Goal: Transaction & Acquisition: Purchase product/service

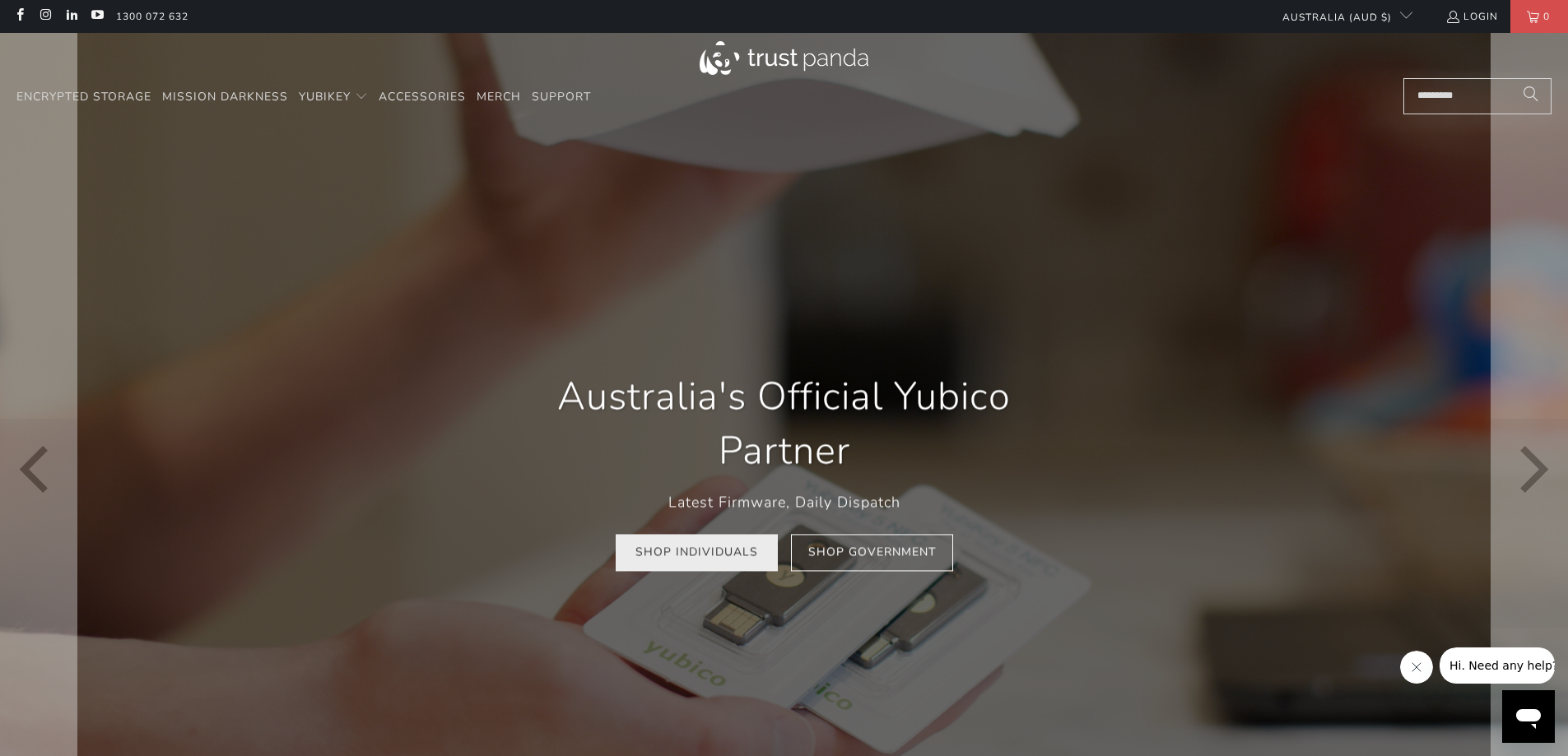
click at [751, 563] on link "Shop Individuals" at bounding box center [697, 553] width 162 height 37
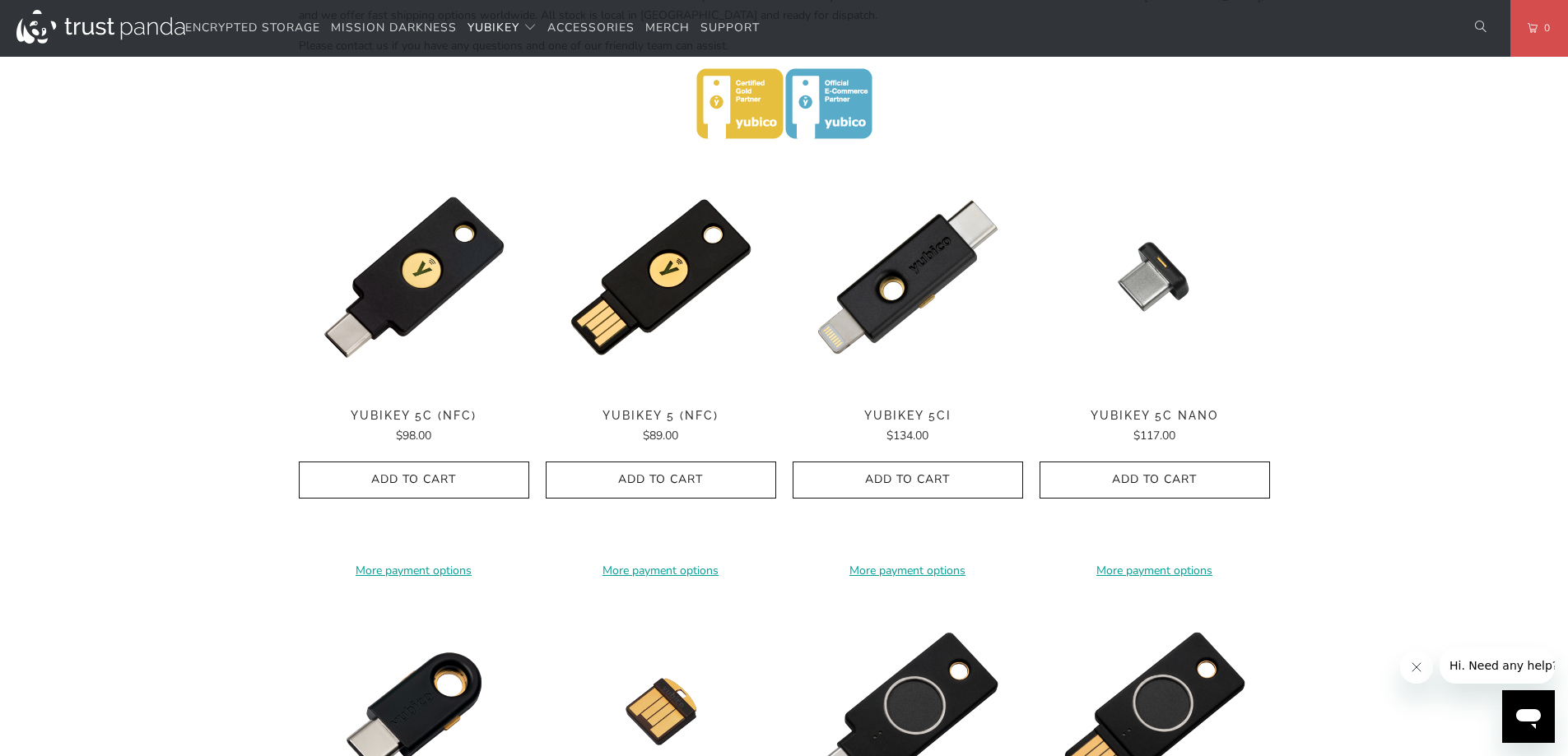
scroll to position [658, 0]
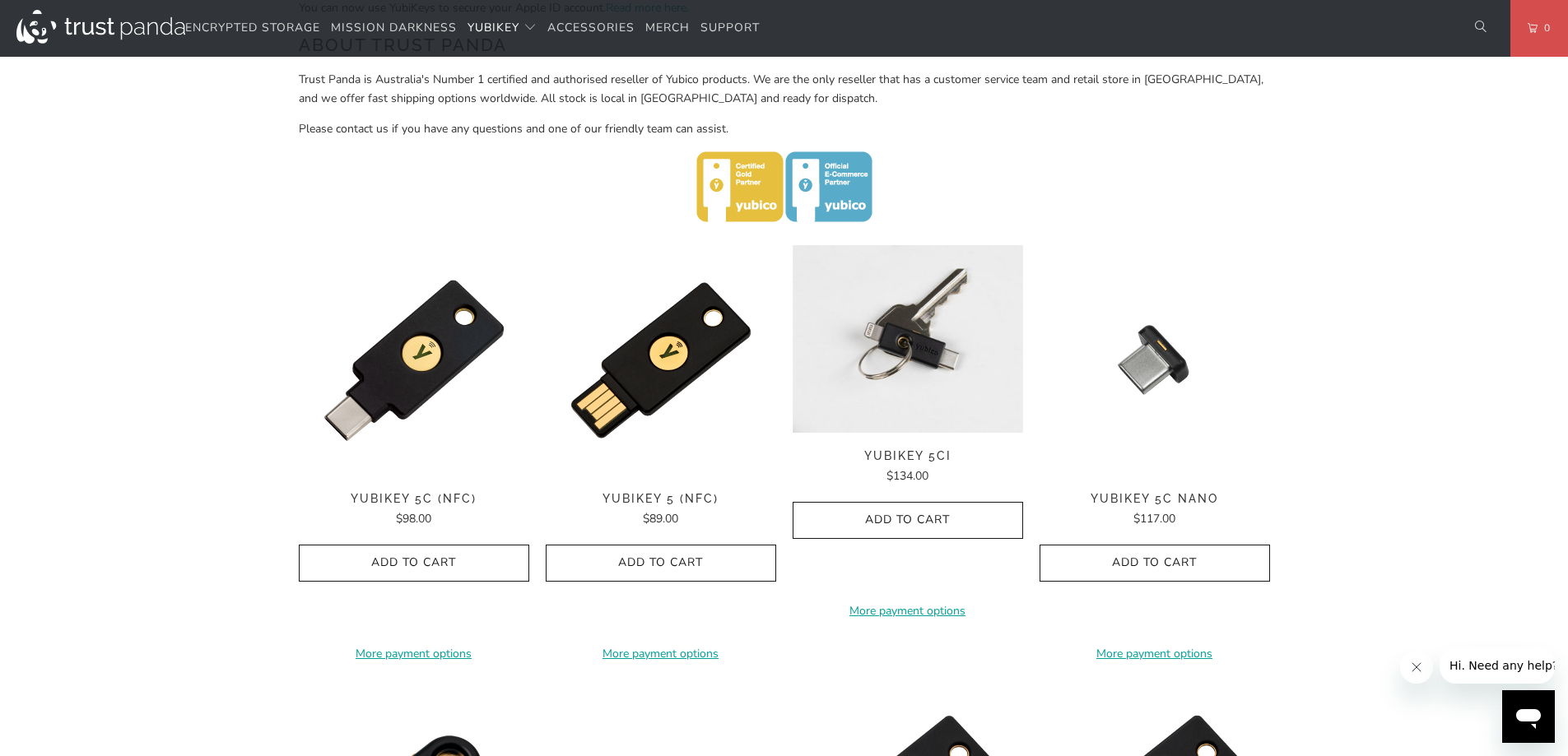
click at [918, 365] on img at bounding box center [908, 339] width 231 height 188
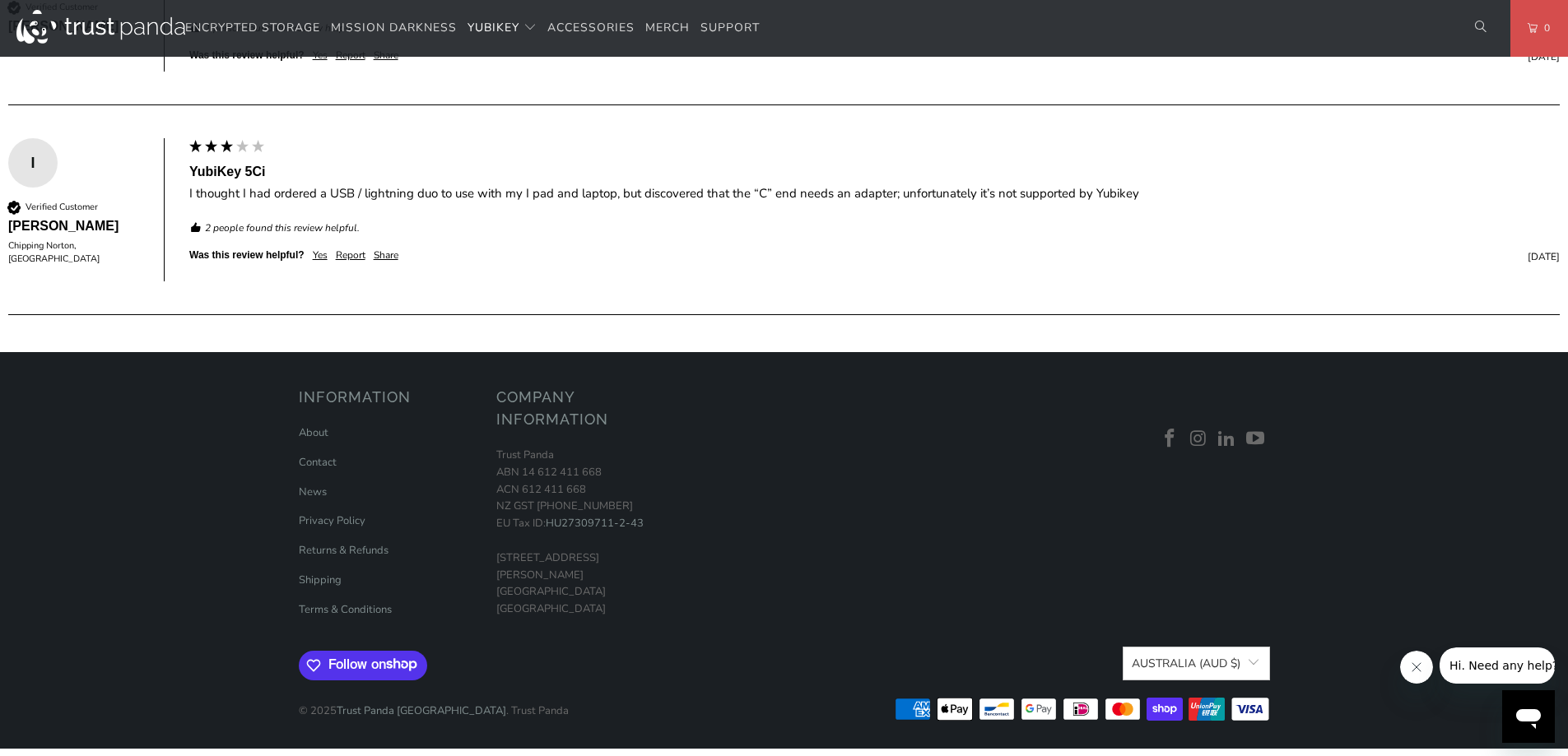
scroll to position [1207, 0]
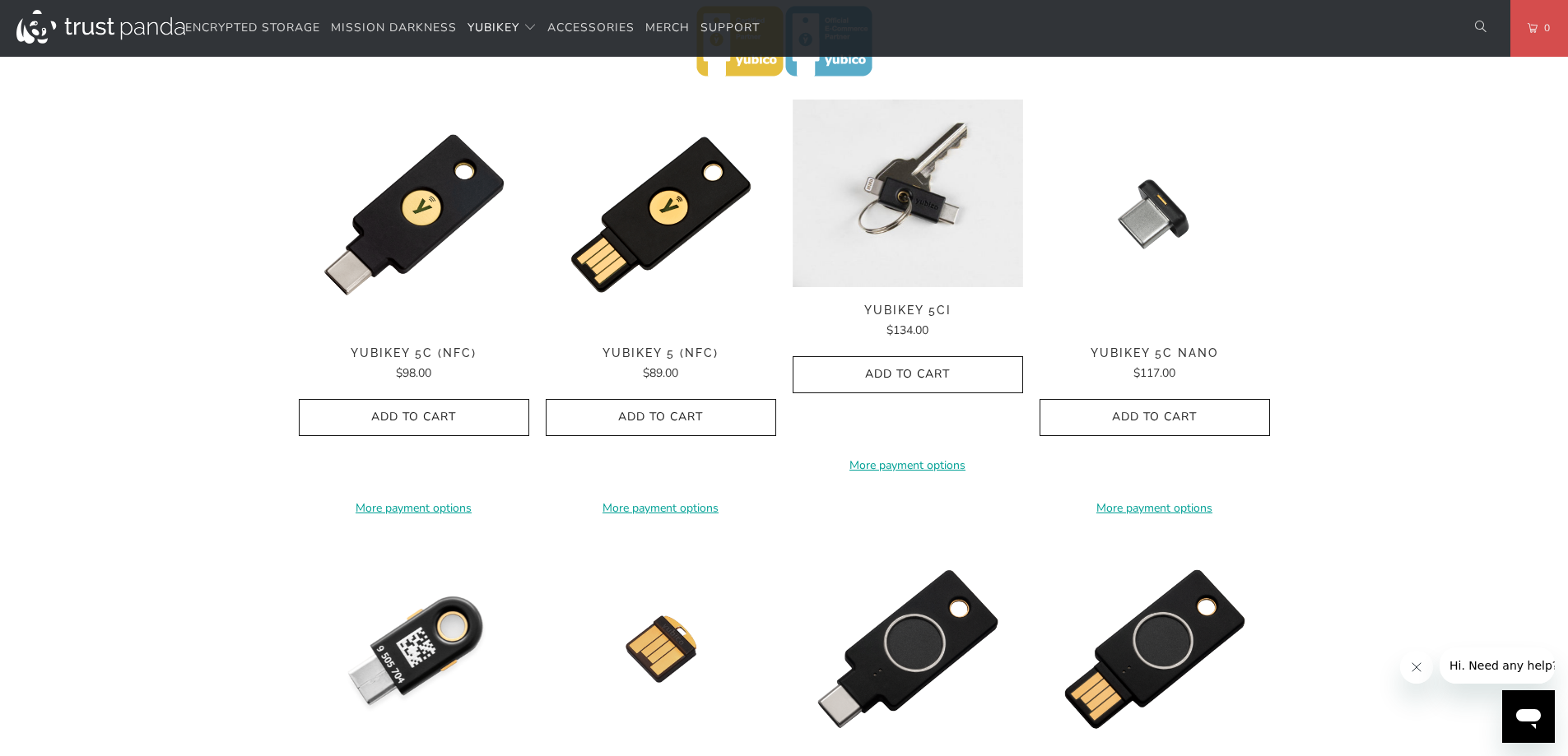
scroll to position [767, 0]
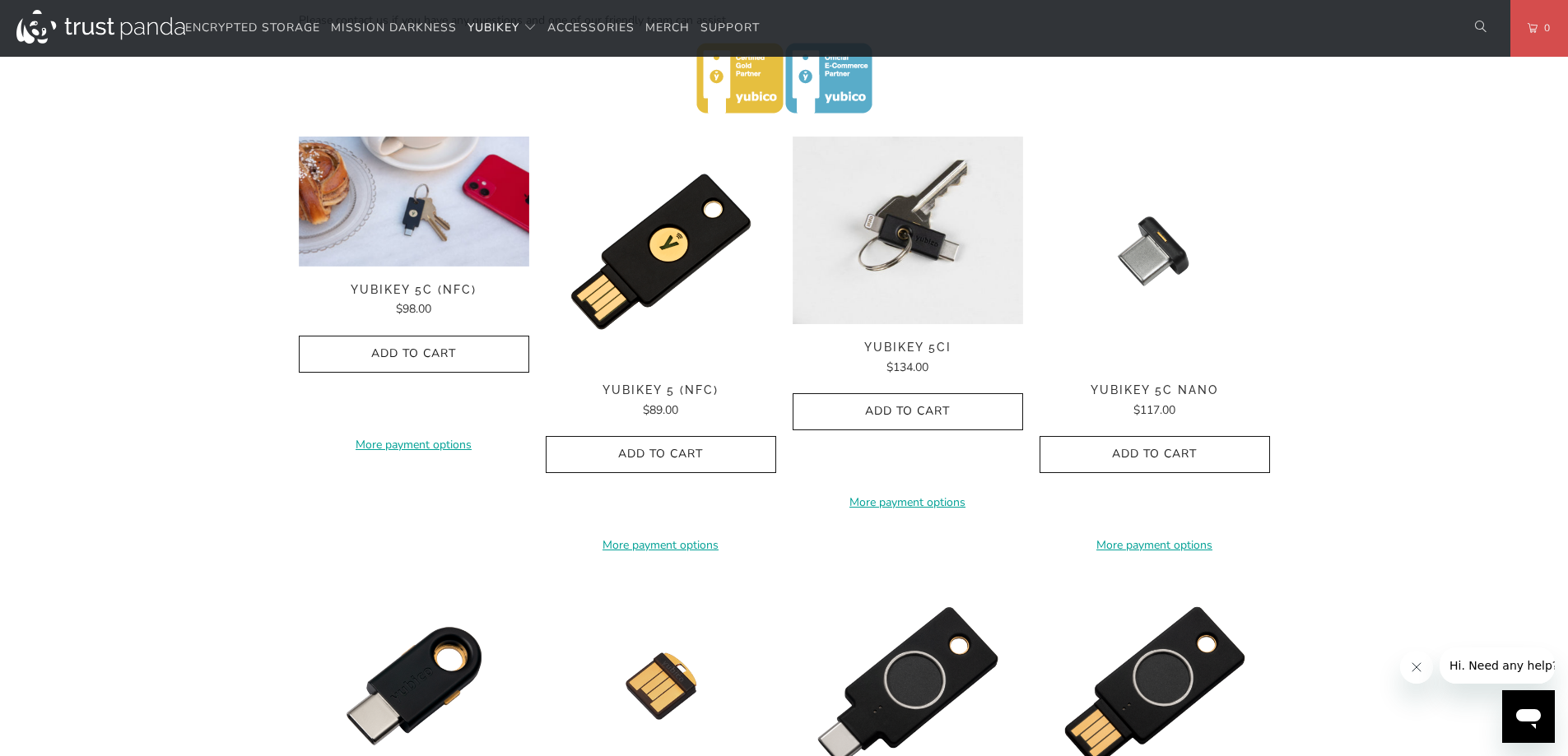
click at [433, 261] on img at bounding box center [414, 202] width 231 height 130
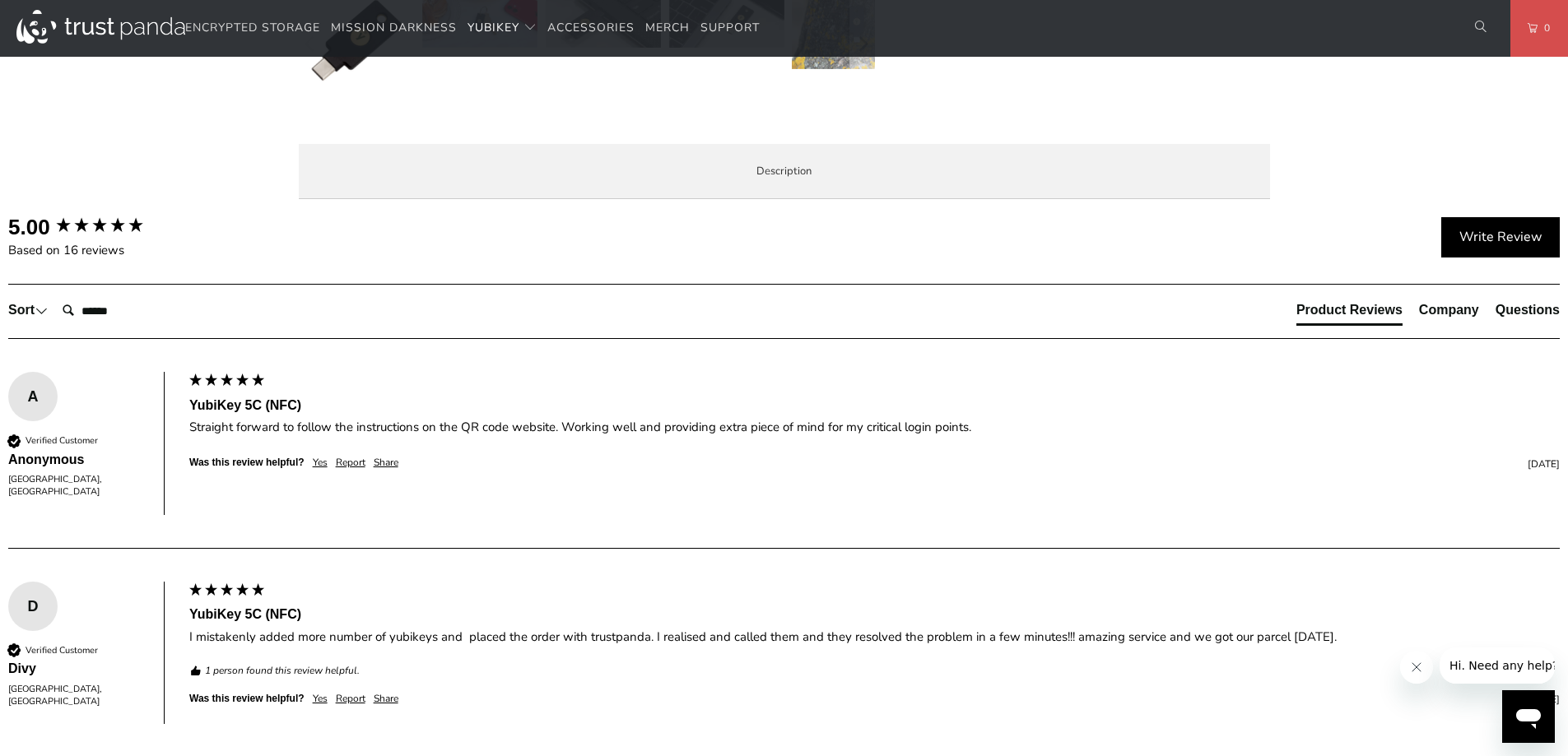
scroll to position [329, 0]
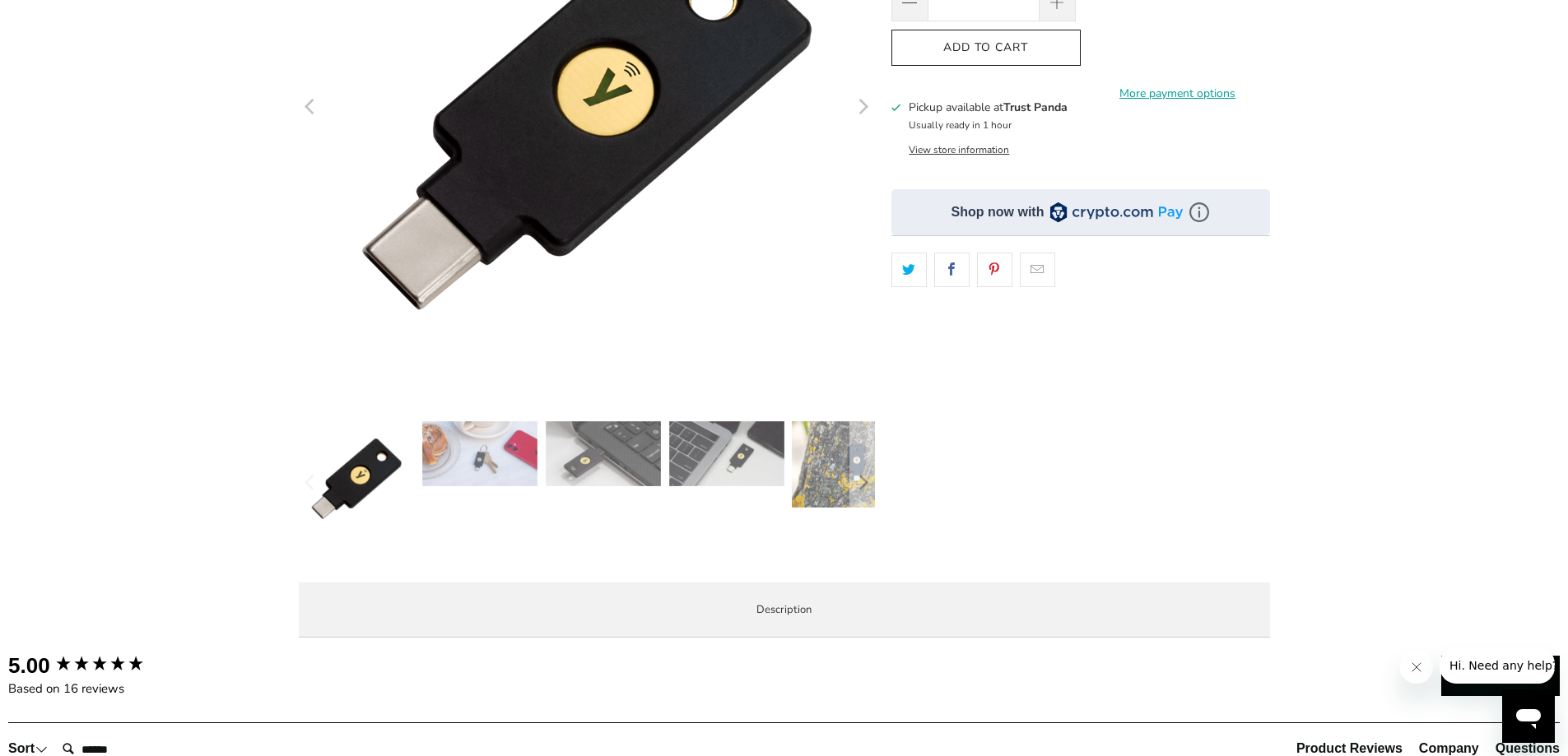
click at [863, 112] on icon "Next" at bounding box center [864, 108] width 10 height 16
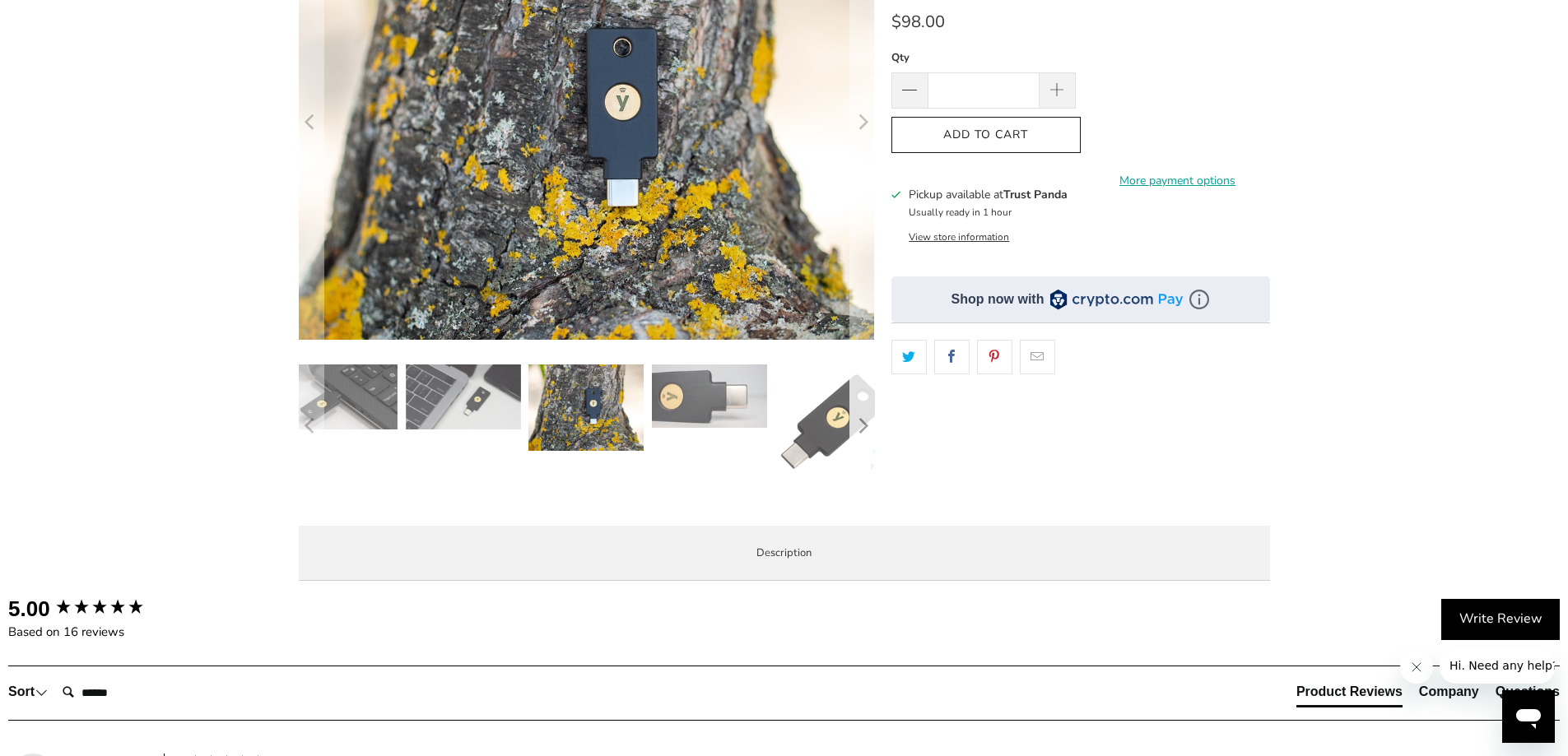
scroll to position [110, 0]
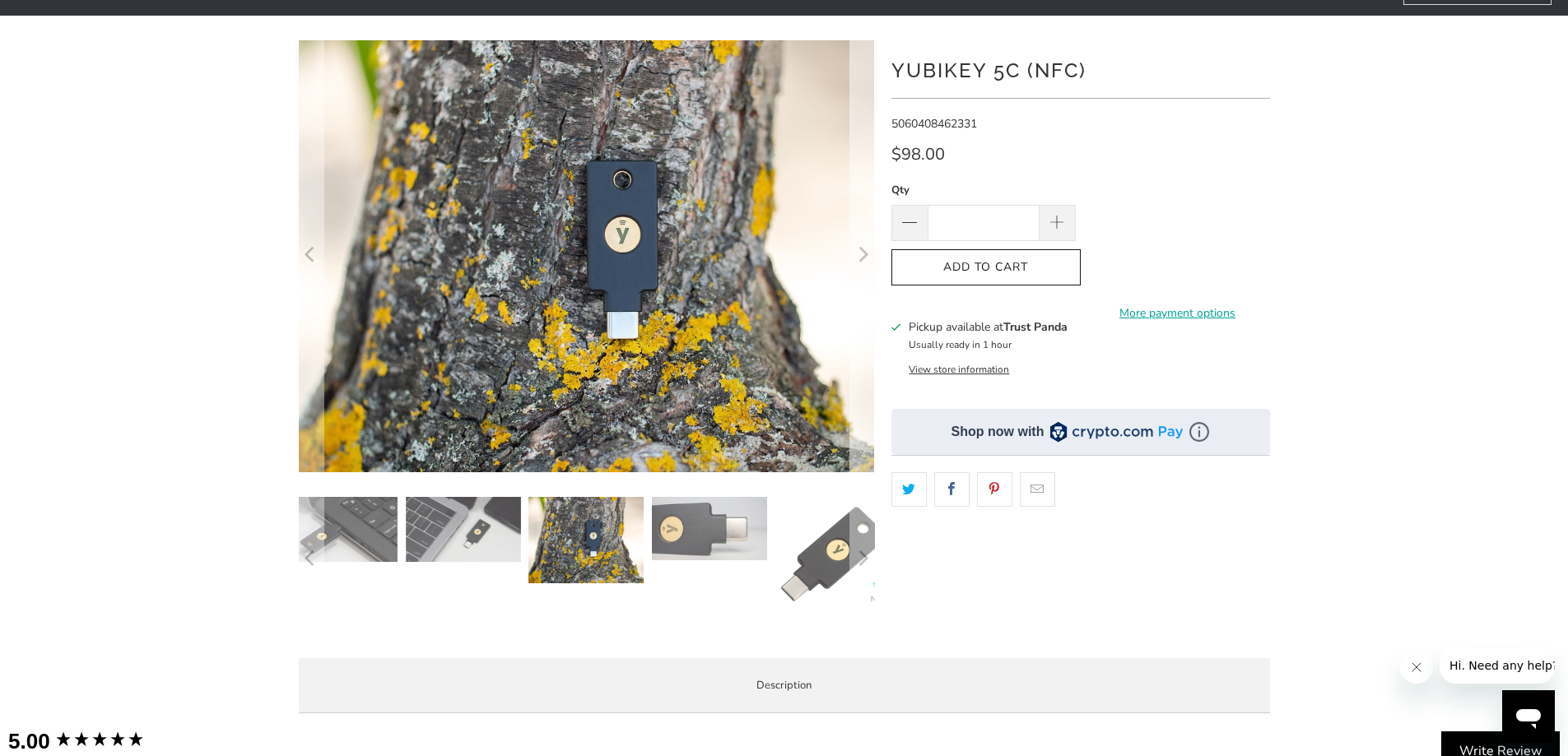
click at [863, 261] on icon "Next" at bounding box center [864, 256] width 10 height 16
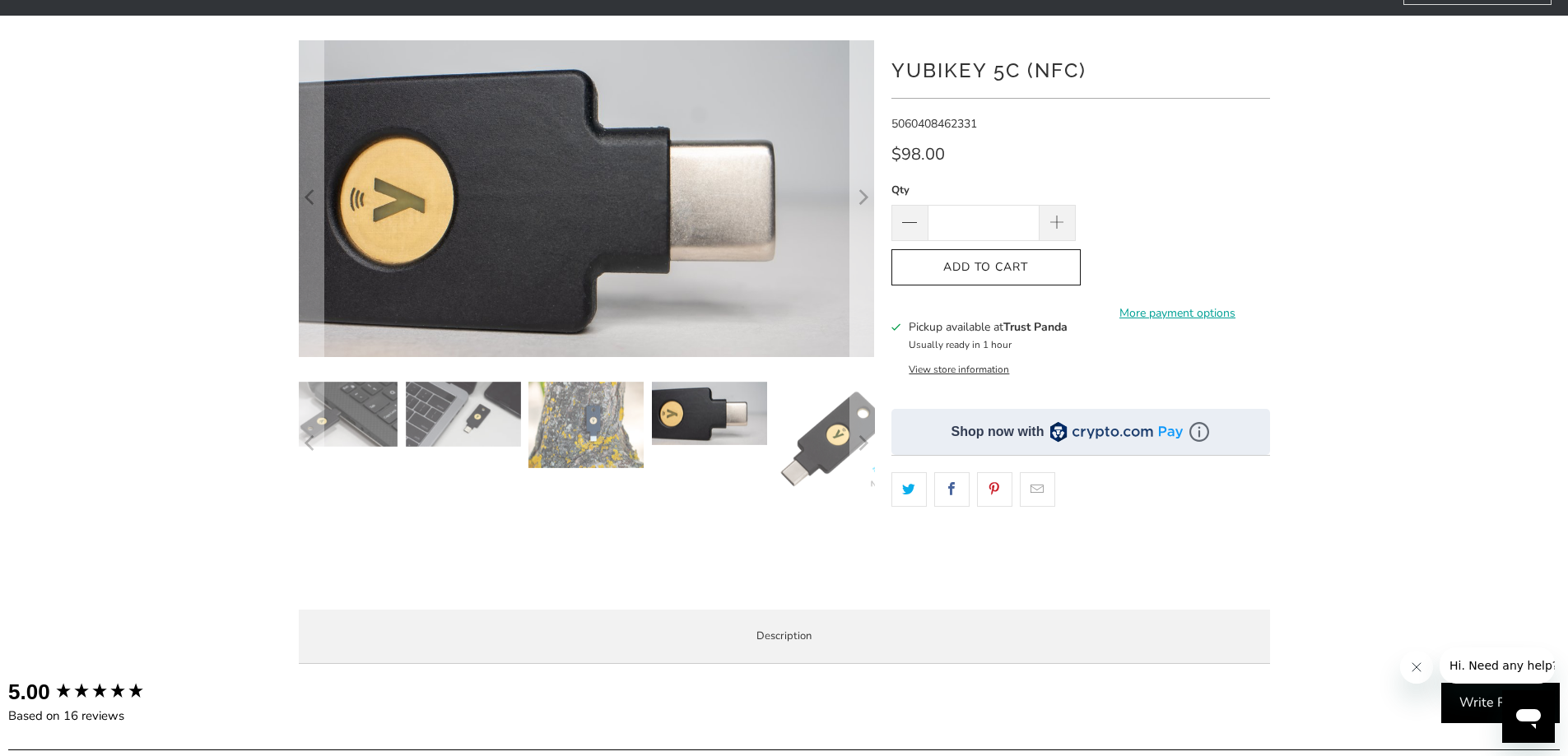
click at [863, 261] on icon "Next" at bounding box center [862, 199] width 16 height 190
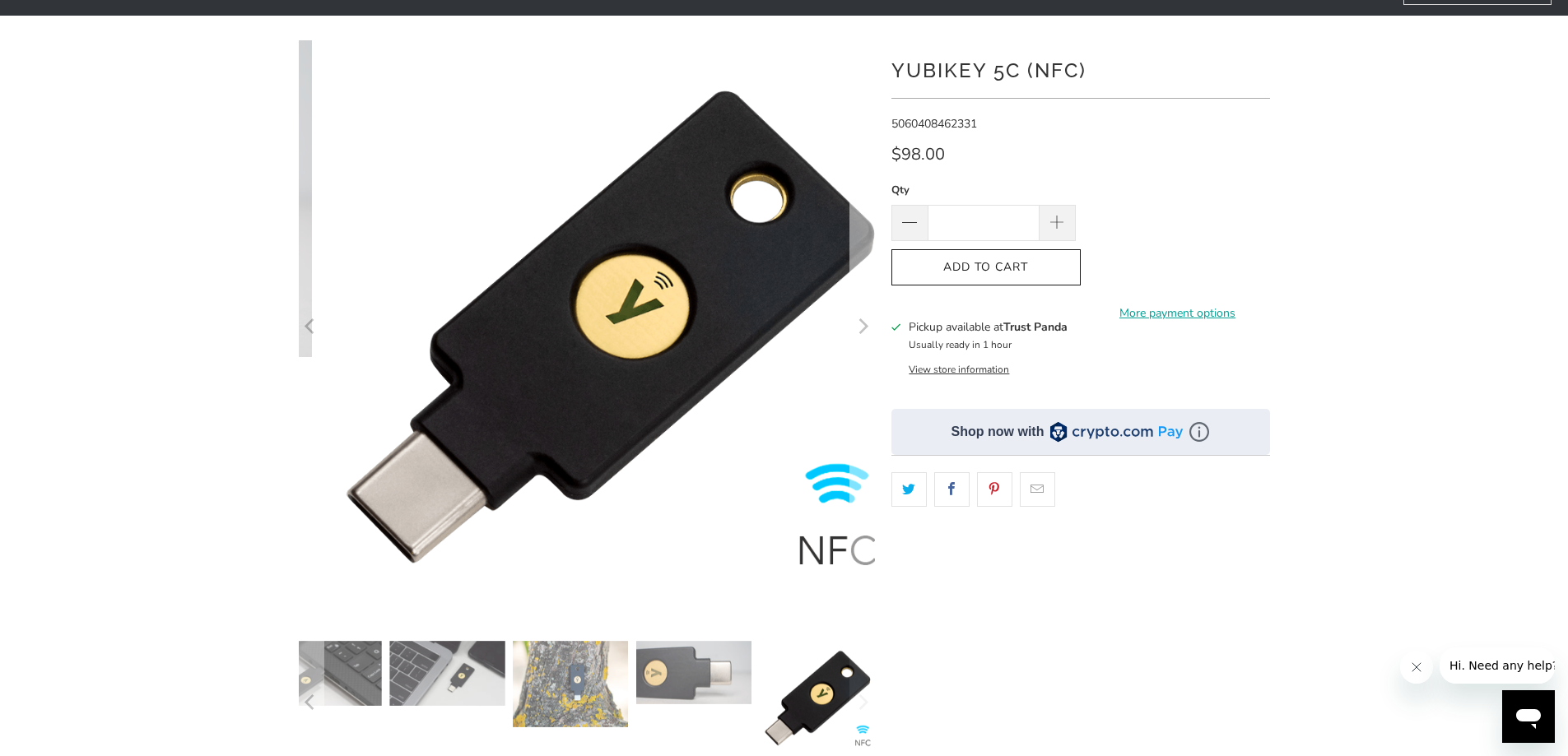
click at [863, 261] on icon "Next" at bounding box center [862, 327] width 16 height 346
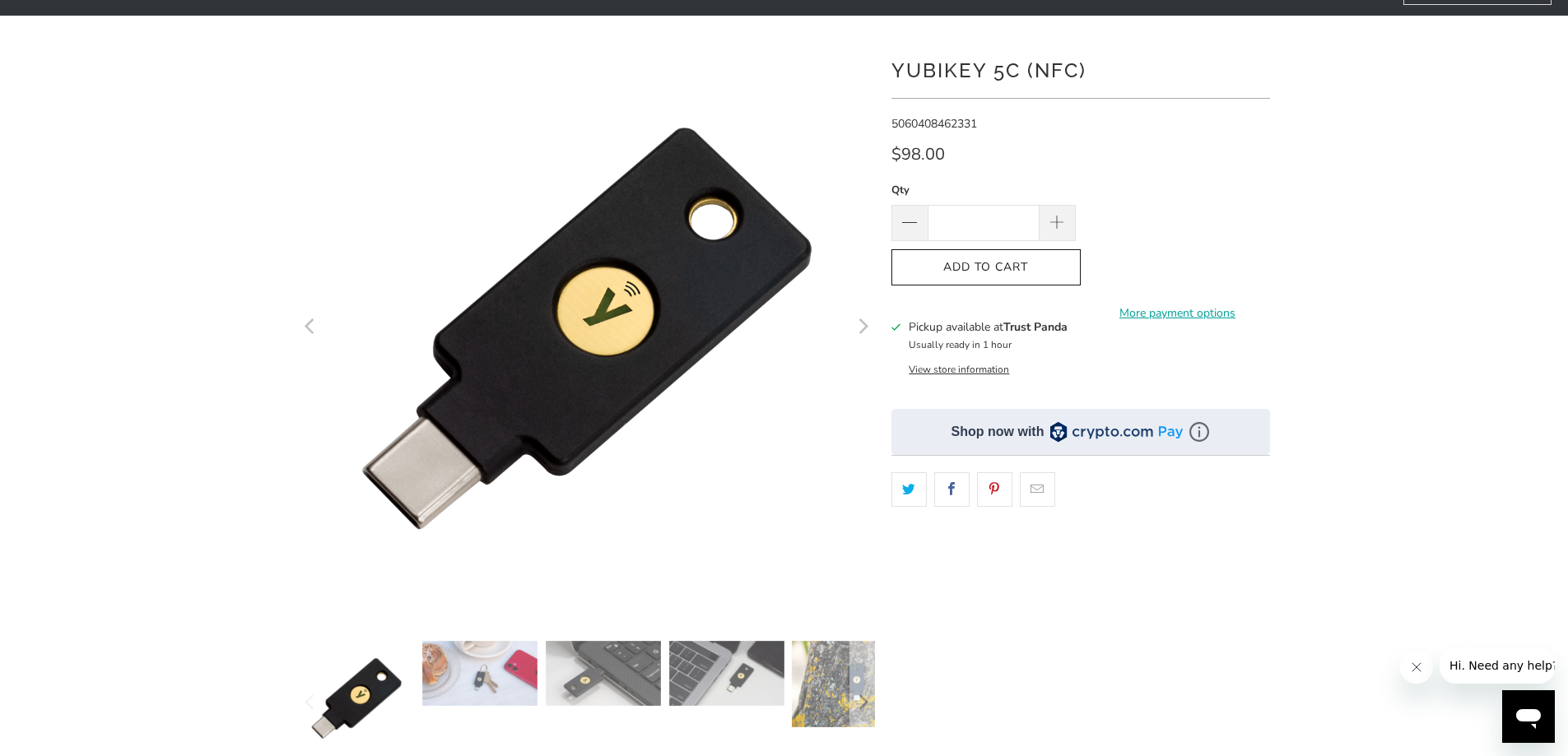
click at [317, 331] on icon "Previous" at bounding box center [311, 327] width 16 height 346
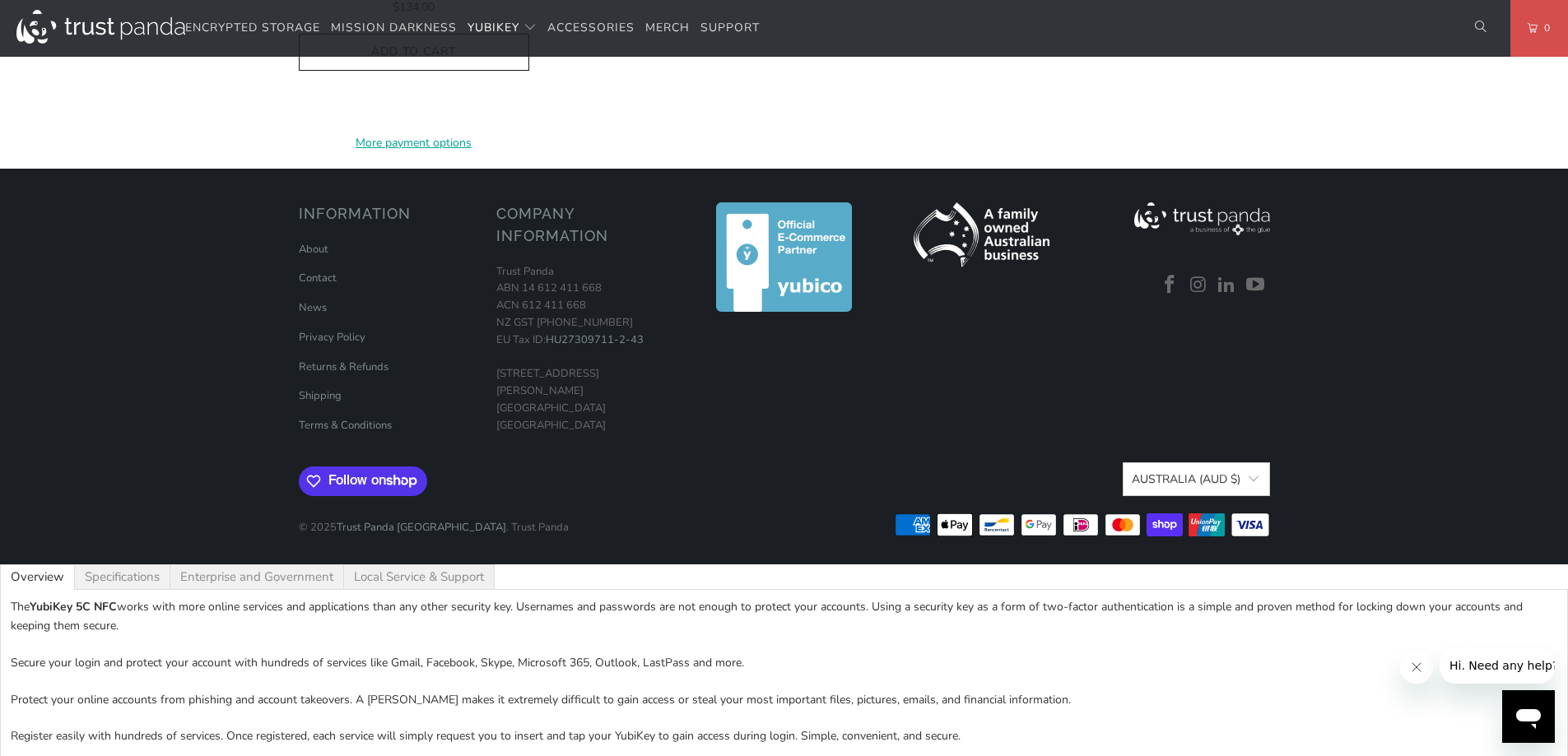
scroll to position [2195, 0]
